Goal: Information Seeking & Learning: Learn about a topic

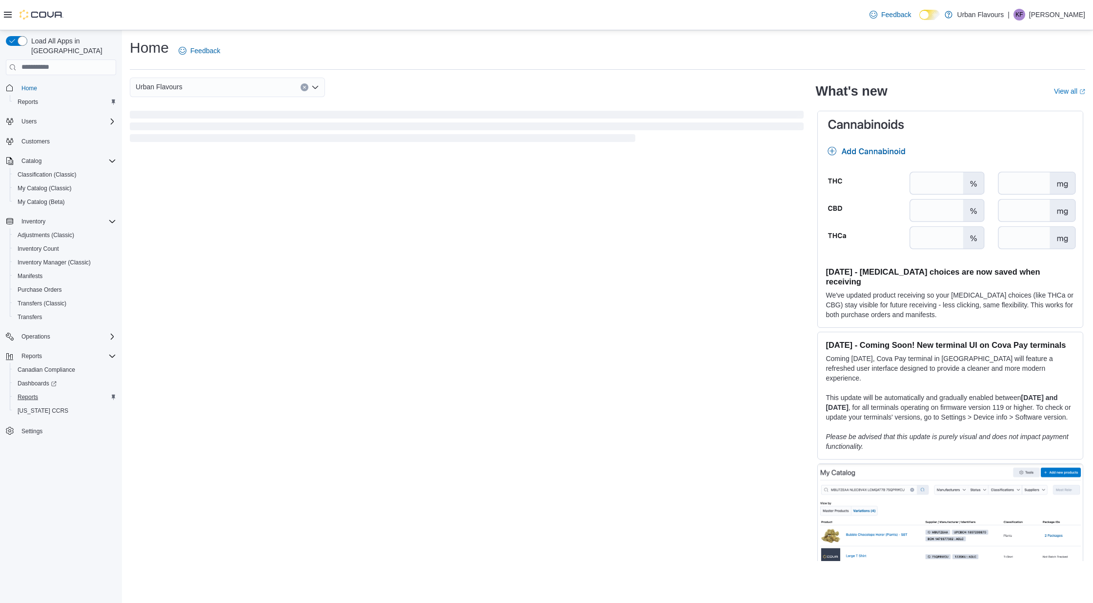
click at [30, 393] on span "Reports" at bounding box center [28, 397] width 21 height 8
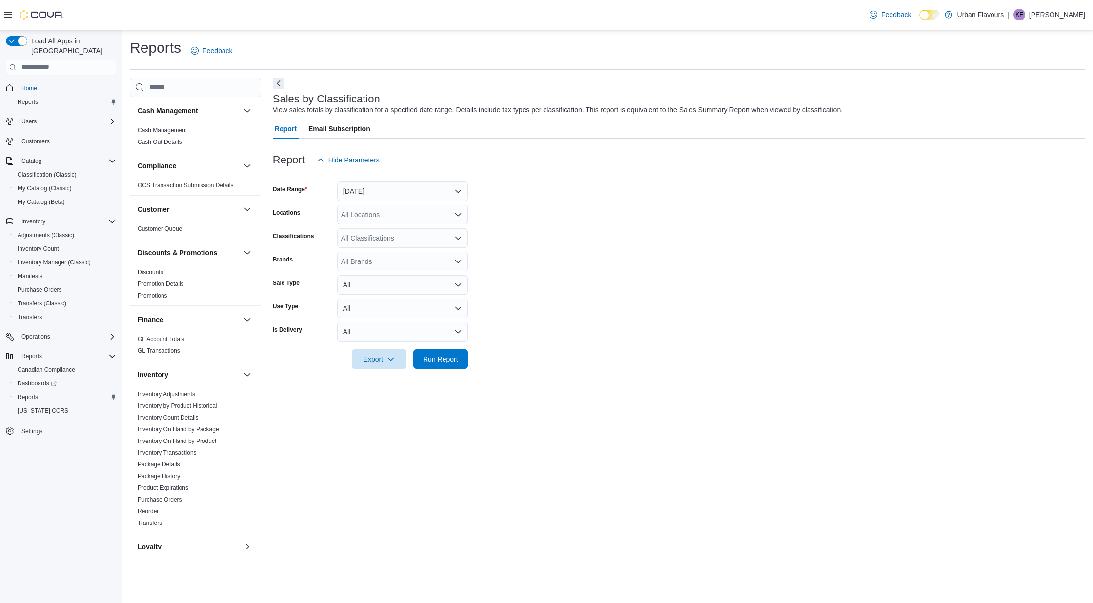
click at [167, 533] on div "Loyalty Loyalty Adjustments Loyalty Redemption Values" at bounding box center [195, 547] width 131 height 28
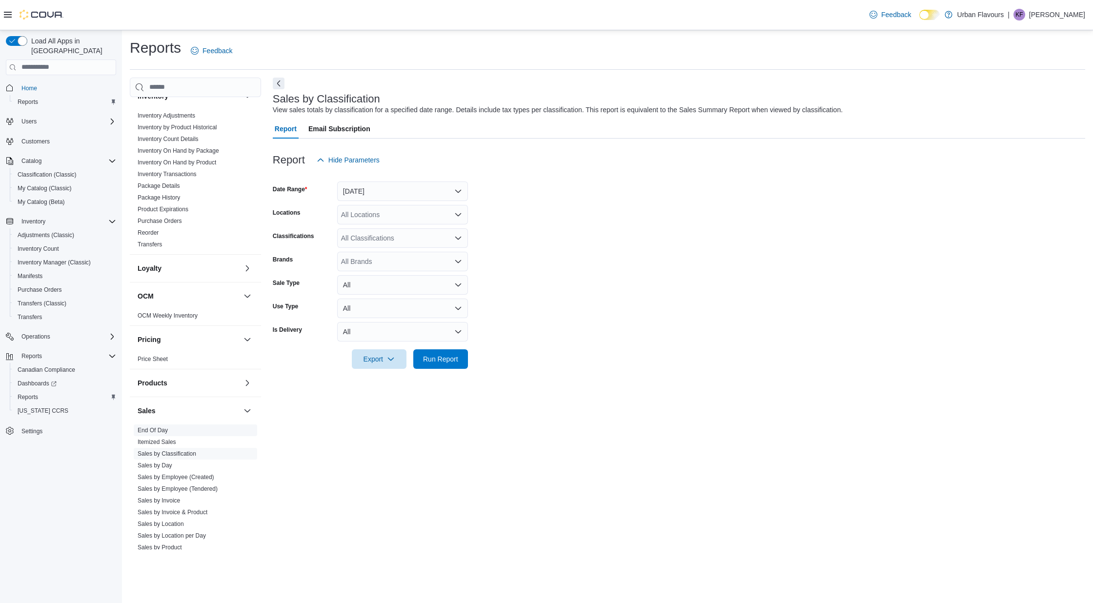
scroll to position [279, 0]
click at [157, 430] on link "End Of Day" at bounding box center [153, 430] width 30 height 7
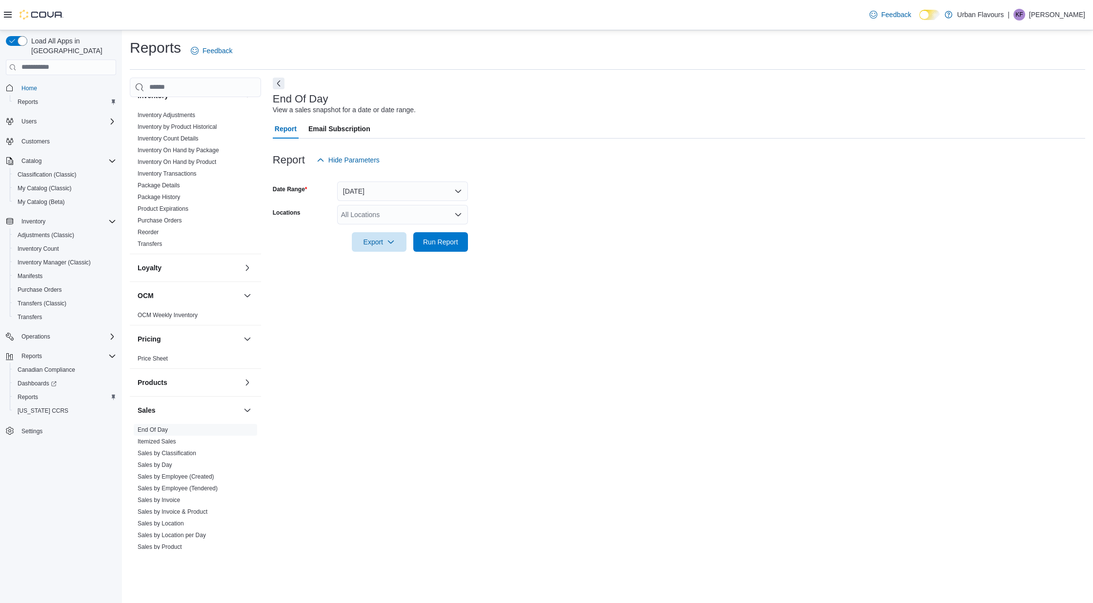
click at [414, 185] on button "Today" at bounding box center [402, 192] width 131 height 20
click at [372, 251] on span "Yesterday" at bounding box center [408, 250] width 111 height 12
click at [391, 214] on div "All Locations" at bounding box center [402, 215] width 131 height 20
click at [387, 246] on span "Urban Flavours" at bounding box center [381, 245] width 47 height 10
click at [438, 249] on span "Run Report" at bounding box center [440, 242] width 43 height 20
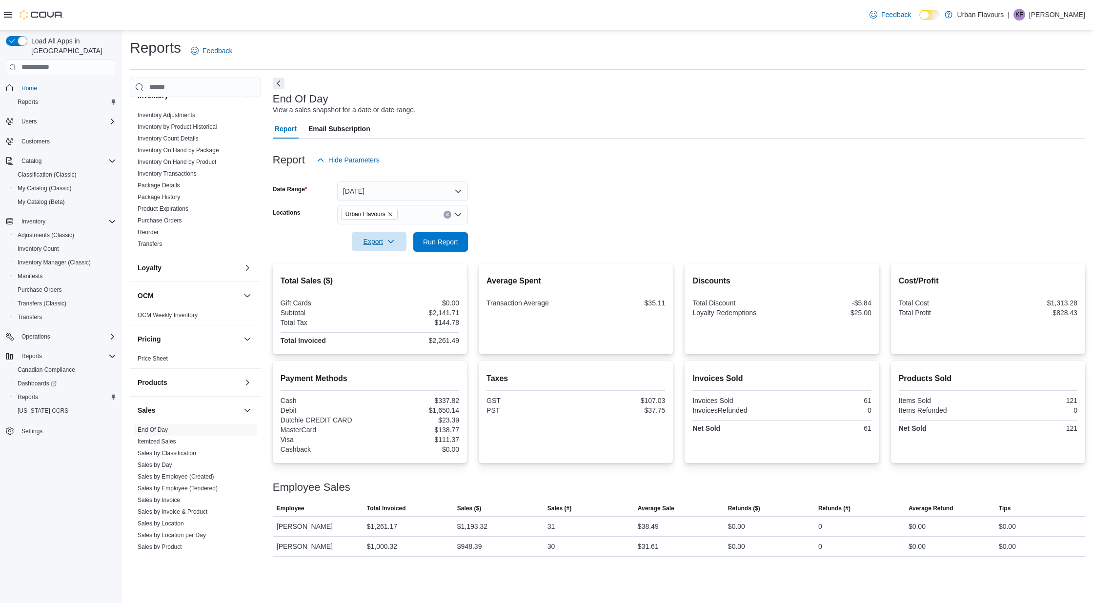
click at [381, 244] on span "Export" at bounding box center [379, 242] width 43 height 20
click at [389, 282] on span "Export to Pdf" at bounding box center [381, 281] width 44 height 8
click at [181, 451] on link "Sales by Classification" at bounding box center [167, 453] width 59 height 7
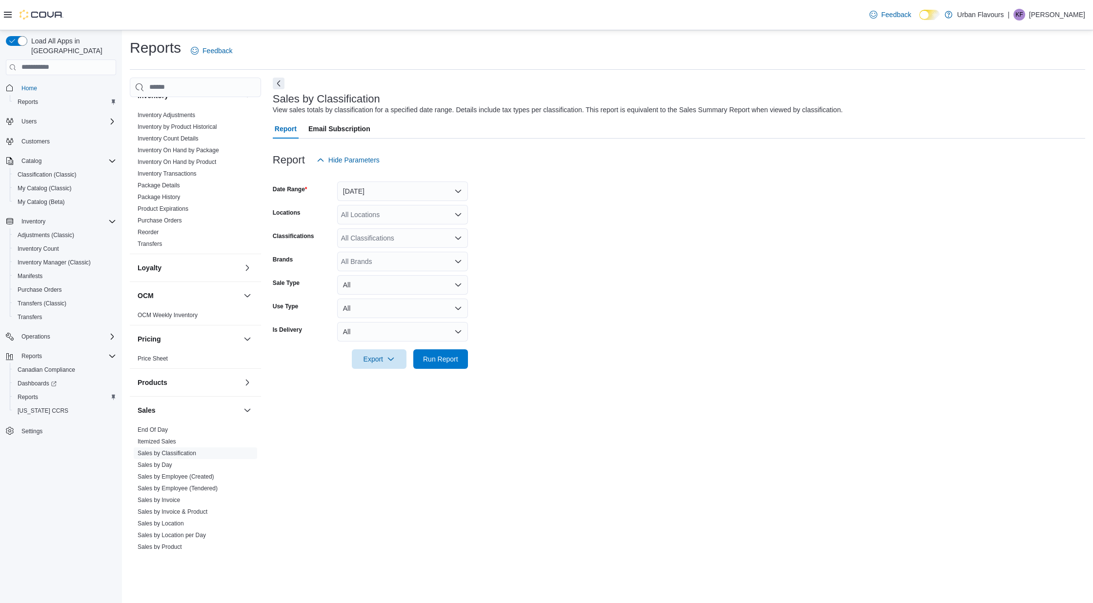
click at [394, 216] on div "All Locations" at bounding box center [402, 215] width 131 height 20
click at [386, 247] on span "Urban Flavours" at bounding box center [381, 245] width 47 height 10
click at [392, 241] on div "All Classifications" at bounding box center [402, 238] width 131 height 20
click at [390, 268] on span "CANNABIS" at bounding box center [375, 269] width 35 height 10
click at [449, 360] on span "Run Report" at bounding box center [440, 359] width 35 height 10
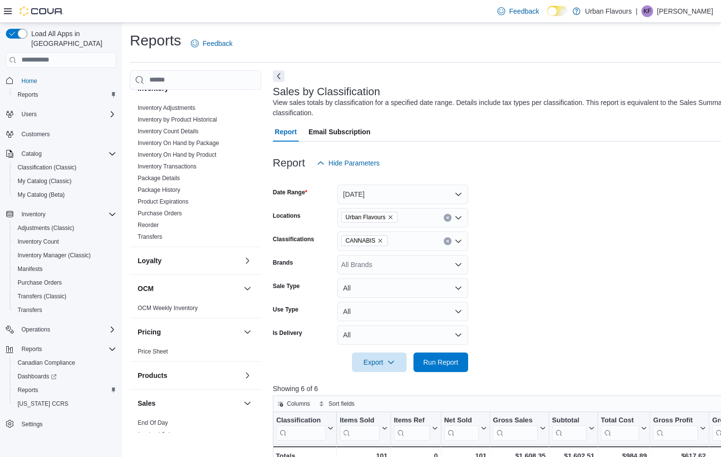
click at [634, 279] on form "Date Range Yesterday Locations Urban Flavours Classifications CANNABIS Brands A…" at bounding box center [554, 272] width 562 height 199
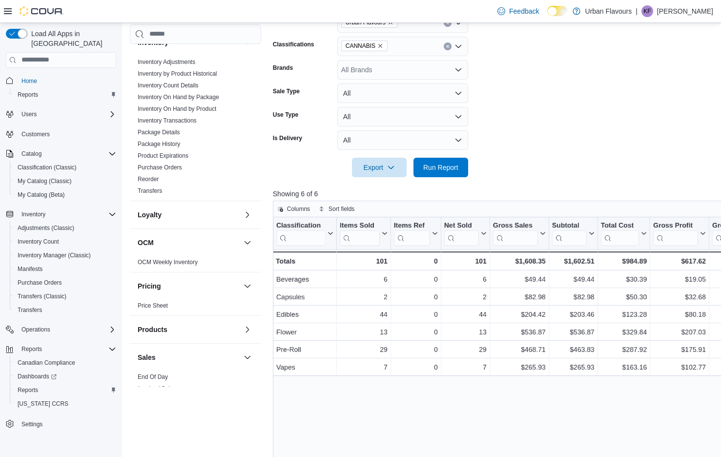
scroll to position [199, 0]
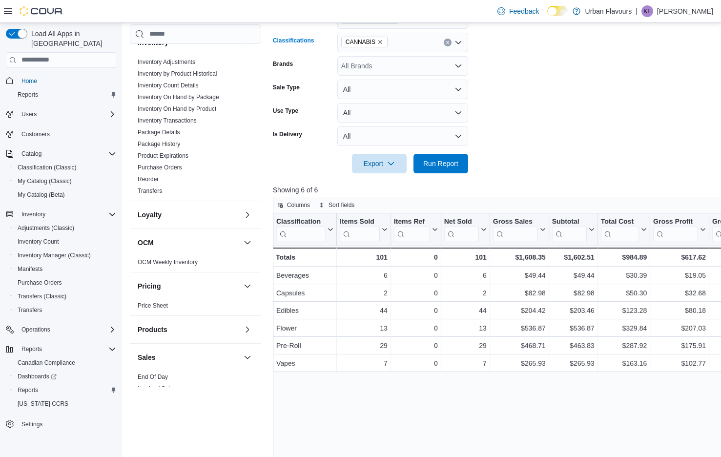
click at [383, 41] on icon "Remove CANNABIS from selection in this group" at bounding box center [380, 42] width 6 height 6
type input "***"
click at [395, 72] on span "CANNABIS ACCESSORIES" at bounding box center [401, 72] width 86 height 10
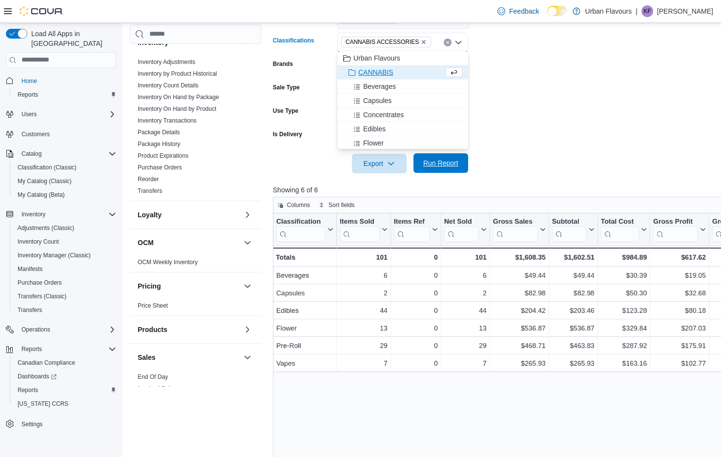
click at [451, 158] on span "Run Report" at bounding box center [440, 163] width 35 height 10
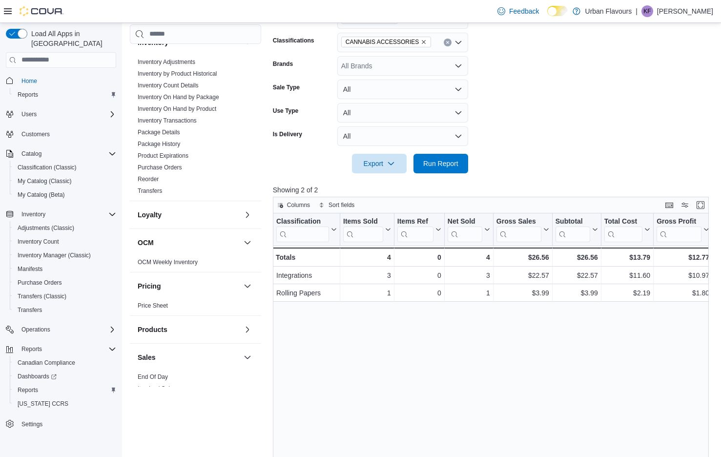
click at [423, 42] on icon "Remove CANNABIS ACCESSORIES from selection in this group" at bounding box center [424, 42] width 6 height 6
type input "****"
click at [411, 54] on div "TOBACCO" at bounding box center [402, 59] width 119 height 10
click at [445, 165] on span "Run Report" at bounding box center [440, 163] width 35 height 10
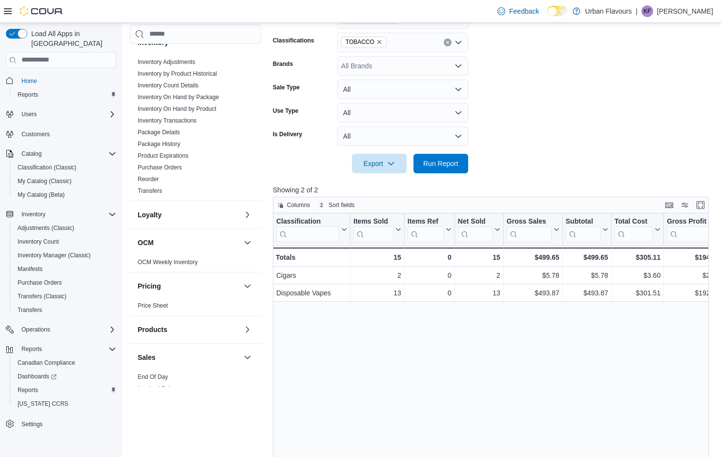
click at [380, 41] on icon "Remove TOBACCO from selection in this group" at bounding box center [379, 42] width 6 height 6
type input "****"
click at [387, 72] on span "TOBACCO ACCESSORIES" at bounding box center [400, 73] width 84 height 10
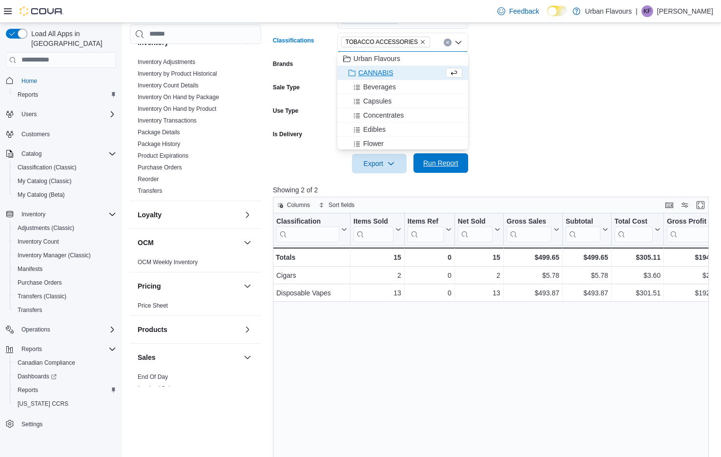
click at [449, 164] on span "Run Report" at bounding box center [440, 163] width 35 height 10
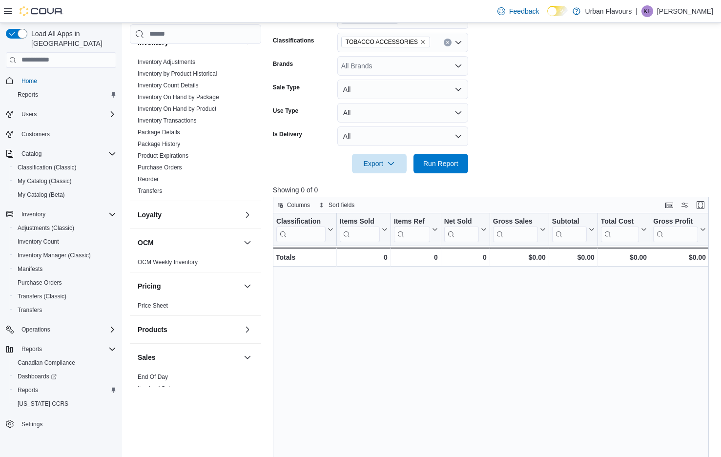
click at [421, 41] on icon "Remove TOBACCO ACCESSORIES from selection in this group" at bounding box center [423, 42] width 6 height 6
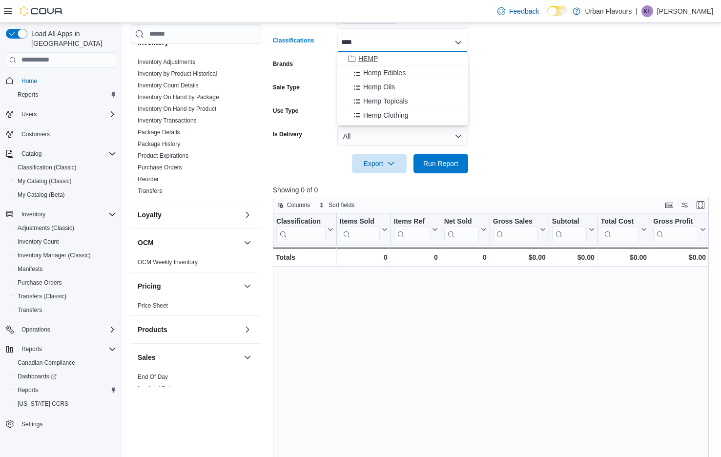
type input "****"
click at [418, 54] on div "HEMP" at bounding box center [402, 59] width 119 height 10
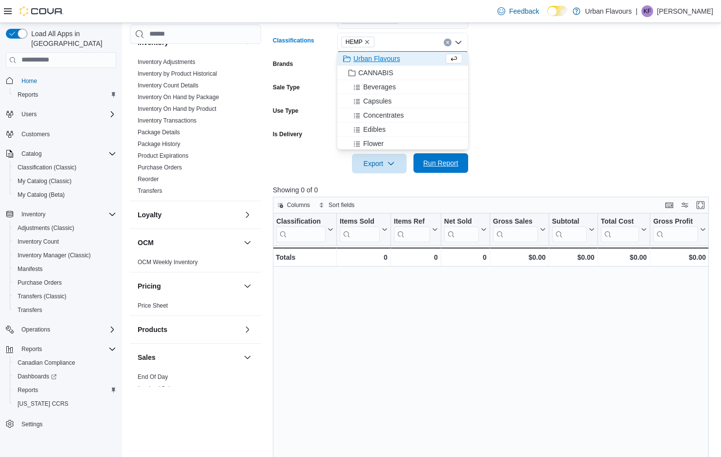
click at [444, 164] on span "Run Report" at bounding box center [440, 163] width 35 height 10
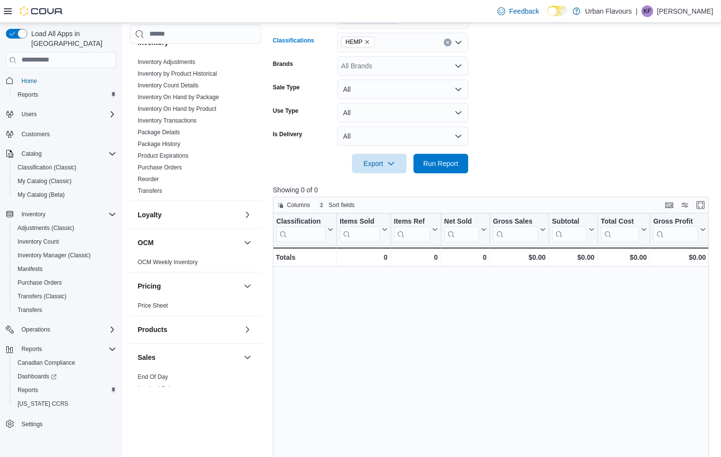
click at [368, 42] on icon "Remove HEMP from selection in this group" at bounding box center [367, 42] width 6 height 6
type input "****"
click at [374, 62] on span "CONFECTIONARY/MISC" at bounding box center [397, 59] width 78 height 10
click at [449, 168] on span "Run Report" at bounding box center [440, 163] width 43 height 20
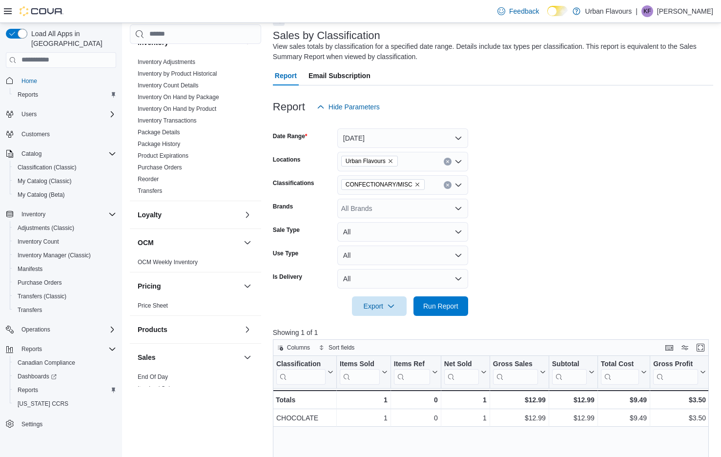
scroll to position [45, 0]
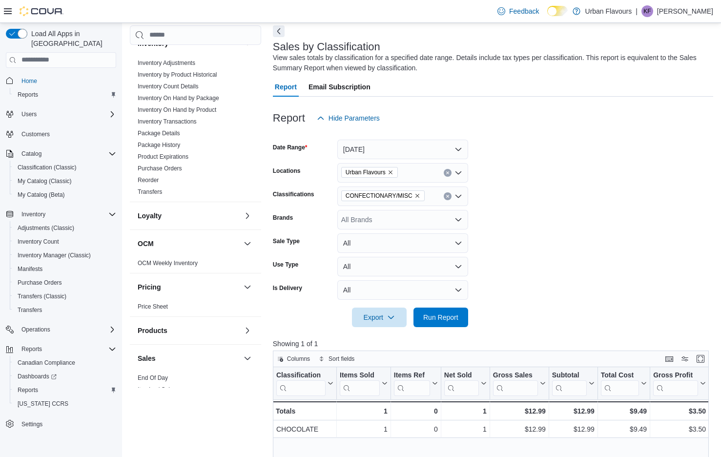
click at [554, 215] on form "Date Range Yesterday Locations Urban Flavours Classifications CONFECTIONARY/MIS…" at bounding box center [493, 227] width 440 height 199
